Goal: Transaction & Acquisition: Purchase product/service

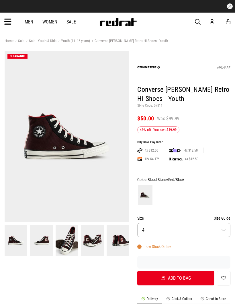
click at [199, 24] on span "button" at bounding box center [198, 22] width 6 height 7
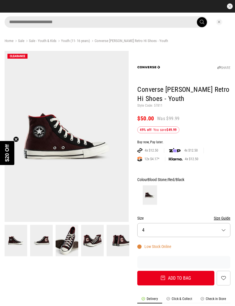
click at [162, 21] on input "search" at bounding box center [106, 21] width 203 height 11
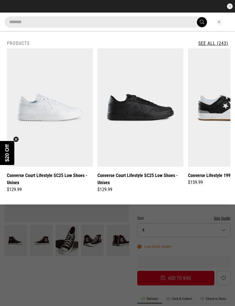
type input "*******"
click at [202, 22] on button "submit" at bounding box center [202, 22] width 10 height 10
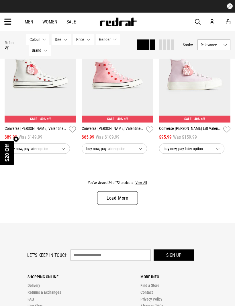
scroll to position [1076, 0]
click at [132, 205] on link "Load More" at bounding box center [117, 198] width 41 height 14
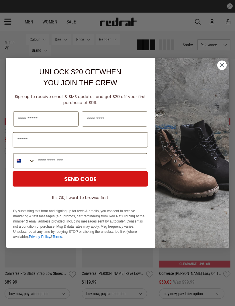
scroll to position [2080, 0]
click at [59, 127] on input "First Name" at bounding box center [45, 119] width 65 height 15
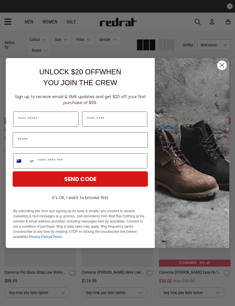
type input "********"
type input "******"
type input "**********"
click at [34, 164] on icon "Search Countries" at bounding box center [32, 161] width 6 height 6
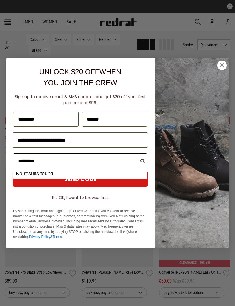
type input "*********"
click at [131, 187] on button "SEND CODE" at bounding box center [80, 179] width 135 height 15
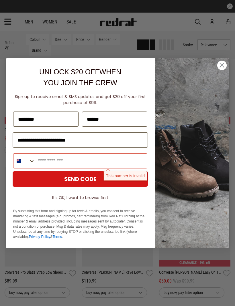
click at [120, 168] on input "Phone Number" at bounding box center [91, 161] width 112 height 15
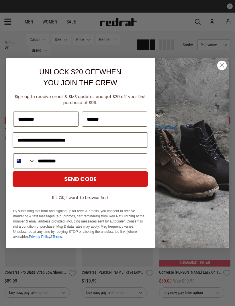
type input "*********"
click at [128, 187] on button "SEND CODE" at bounding box center [80, 179] width 135 height 15
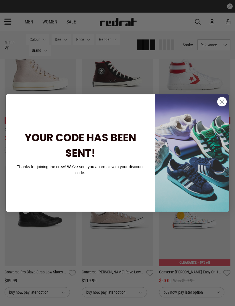
click at [224, 107] on icon "Close dialog" at bounding box center [222, 102] width 10 height 10
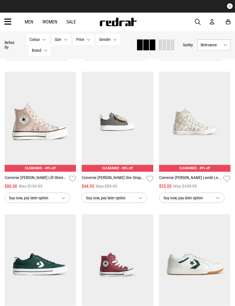
scroll to position [1479, 0]
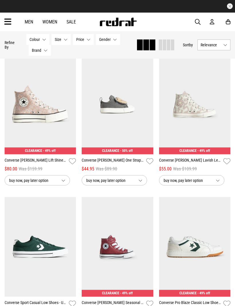
click at [73, 21] on link "Sale" at bounding box center [70, 21] width 9 height 5
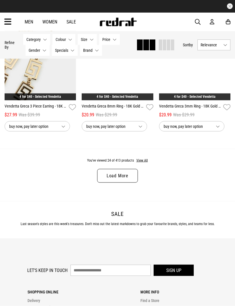
scroll to position [1106, 0]
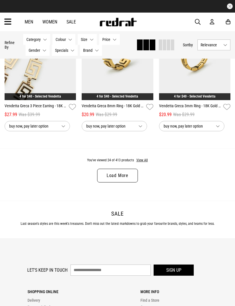
click at [132, 182] on link "Load More" at bounding box center [117, 176] width 41 height 14
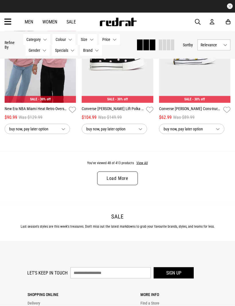
scroll to position [2245, 0]
click at [131, 185] on link "Load More" at bounding box center [117, 179] width 41 height 14
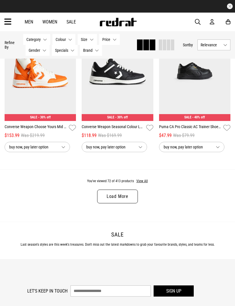
scroll to position [3394, 0]
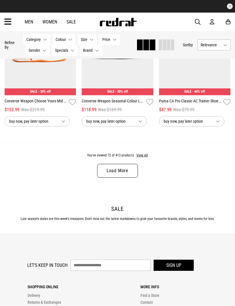
click at [130, 178] on link "Load More" at bounding box center [117, 171] width 41 height 14
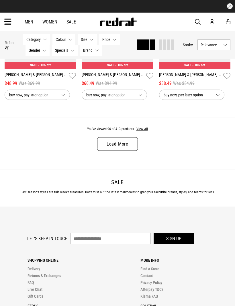
click at [128, 151] on link "Load More" at bounding box center [117, 144] width 41 height 14
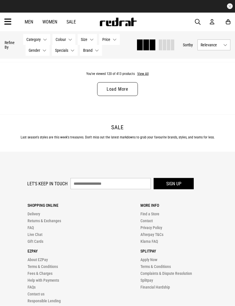
scroll to position [5758, 0]
click at [129, 97] on link "Load More" at bounding box center [117, 90] width 41 height 14
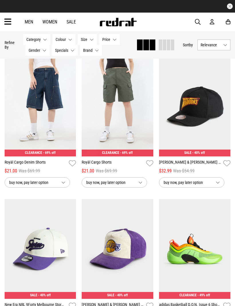
click at [200, 22] on span "button" at bounding box center [198, 22] width 6 height 7
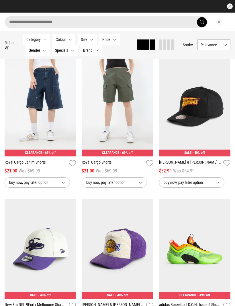
click at [164, 26] on input "search" at bounding box center [106, 21] width 203 height 11
type input "**********"
click at [202, 22] on button "submit" at bounding box center [202, 22] width 10 height 10
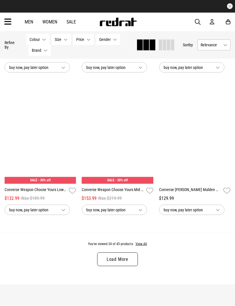
scroll to position [1015, 0]
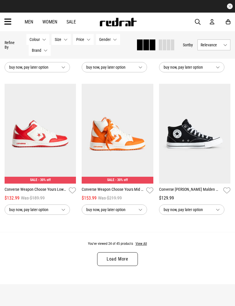
click at [131, 266] on link "Load More" at bounding box center [117, 260] width 41 height 14
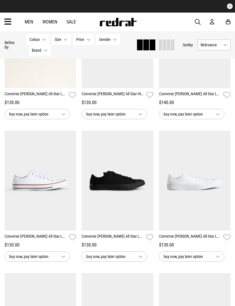
scroll to position [1831, 0]
